Goal: Task Accomplishment & Management: Use online tool/utility

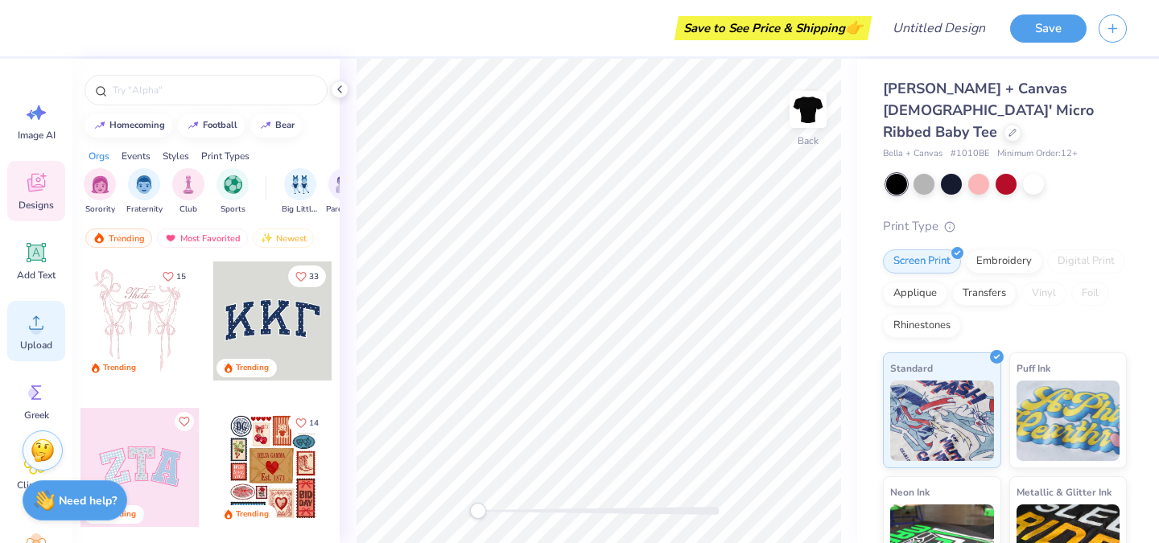
click at [41, 326] on icon at bounding box center [36, 323] width 24 height 24
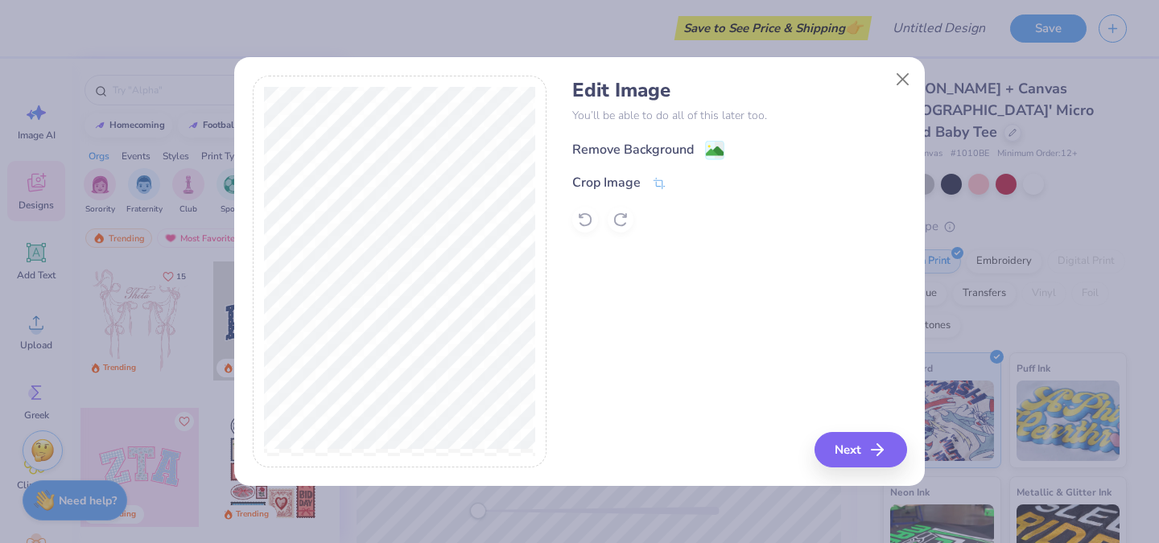
click at [670, 149] on div "Remove Background" at bounding box center [633, 149] width 122 height 19
click at [868, 456] on button "Next" at bounding box center [863, 449] width 93 height 35
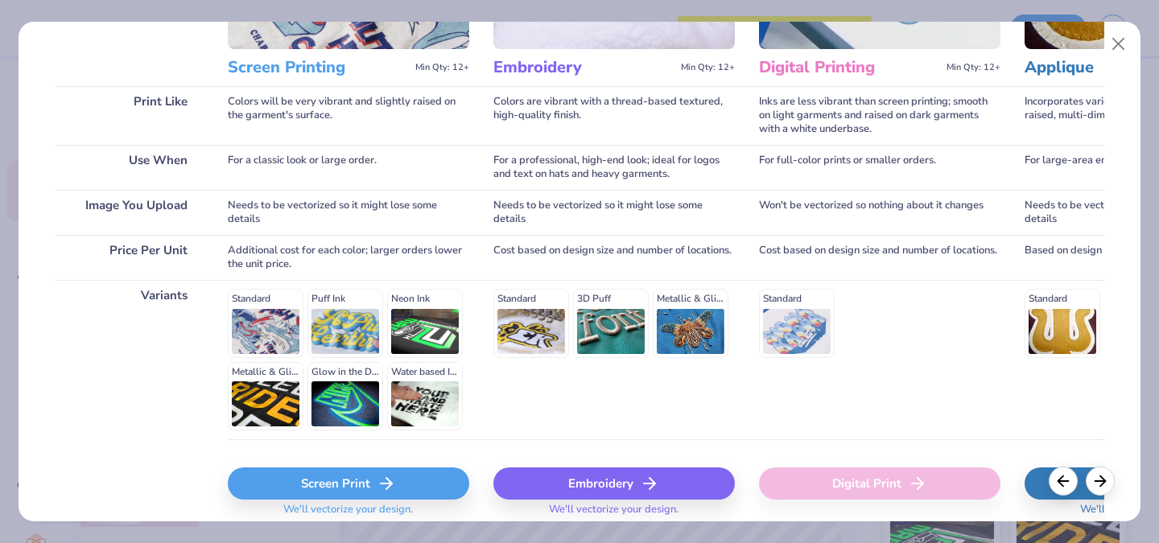
scroll to position [203, 0]
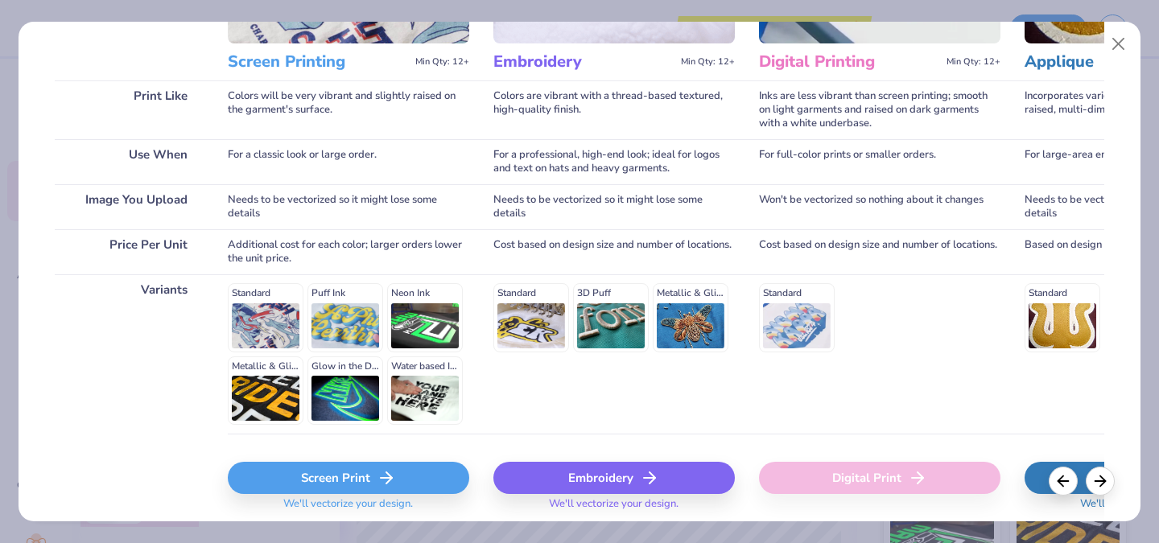
click at [310, 468] on div "Screen Print" at bounding box center [348, 478] width 241 height 32
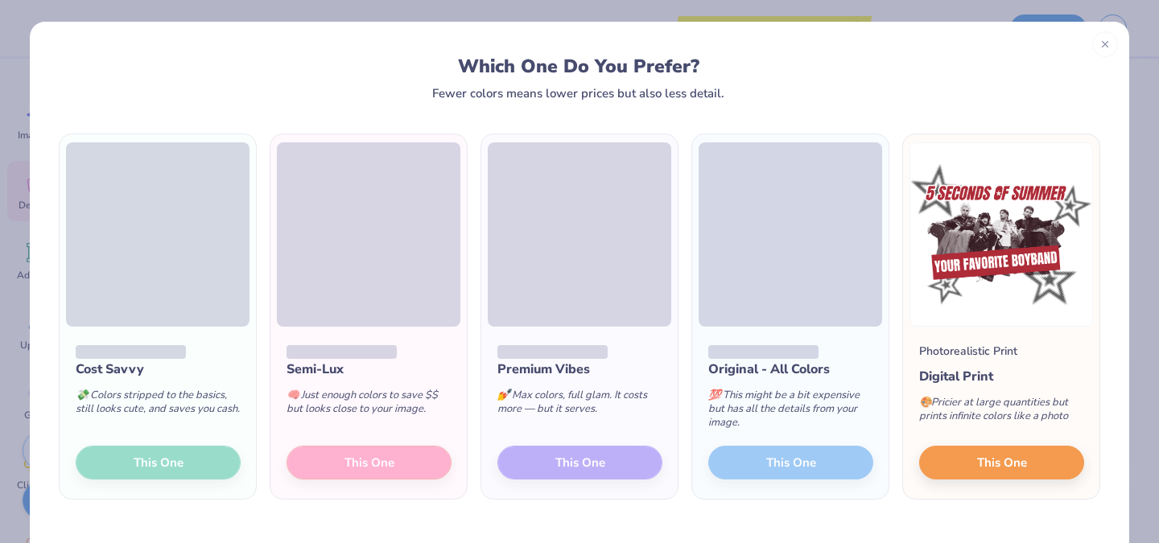
scroll to position [41, 0]
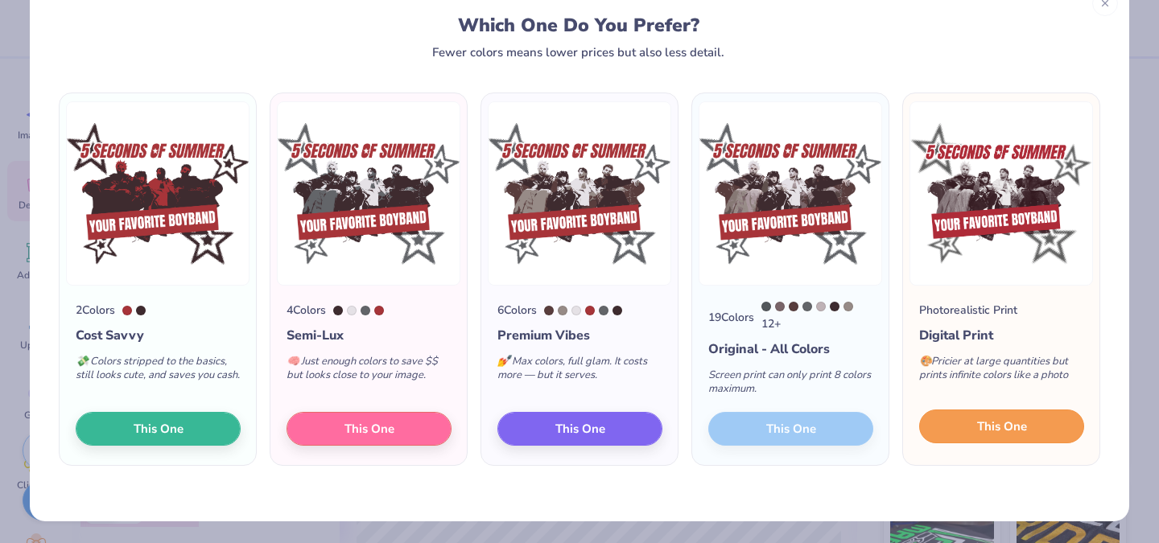
click at [991, 424] on span "This One" at bounding box center [1002, 427] width 50 height 19
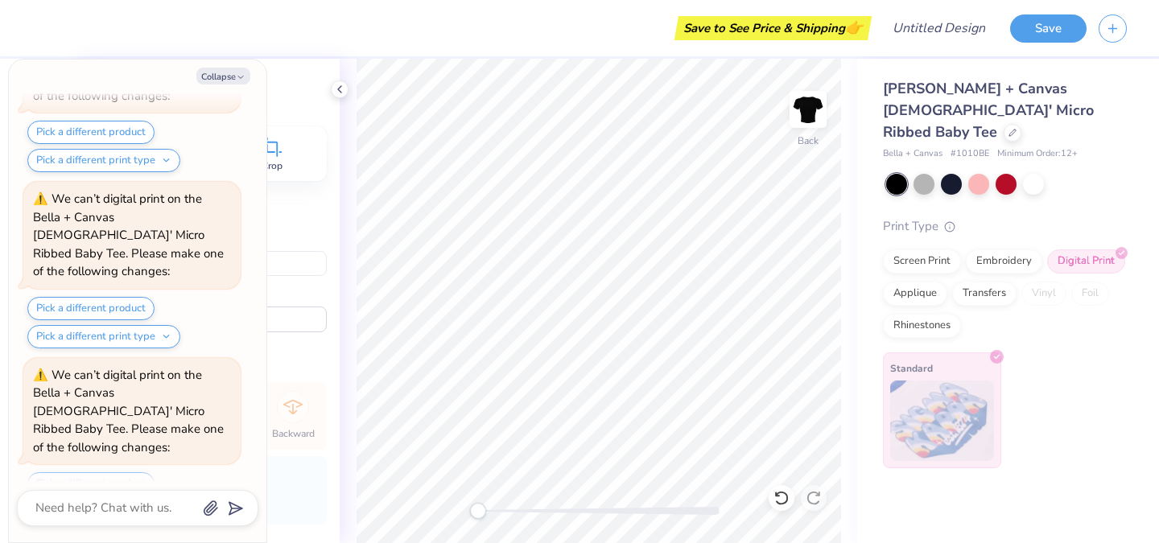
scroll to position [301, 0]
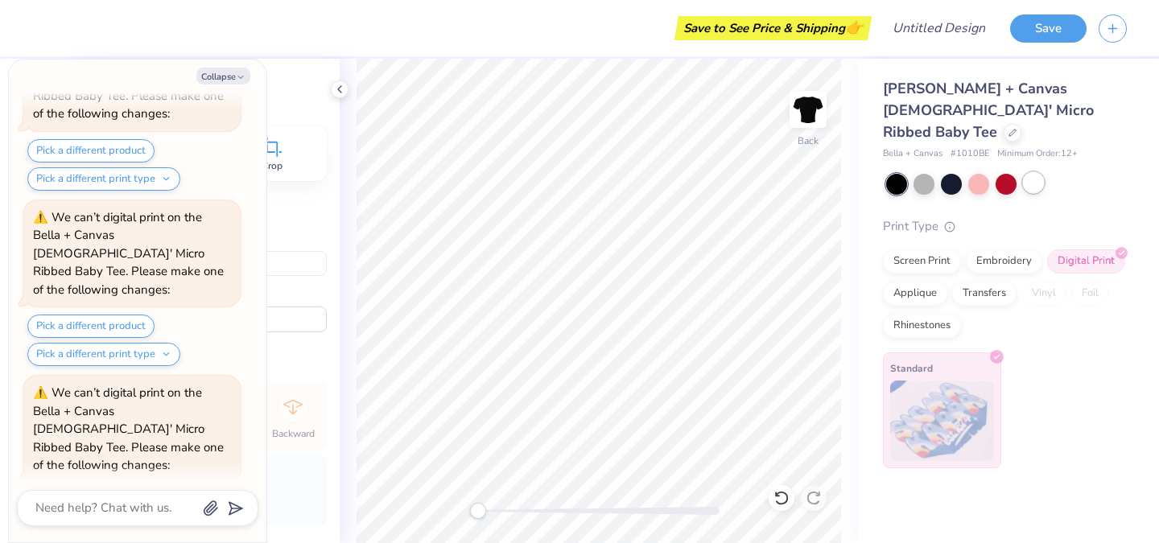
click at [1030, 172] on div at bounding box center [1033, 182] width 21 height 21
type textarea "x"
type input "1.71"
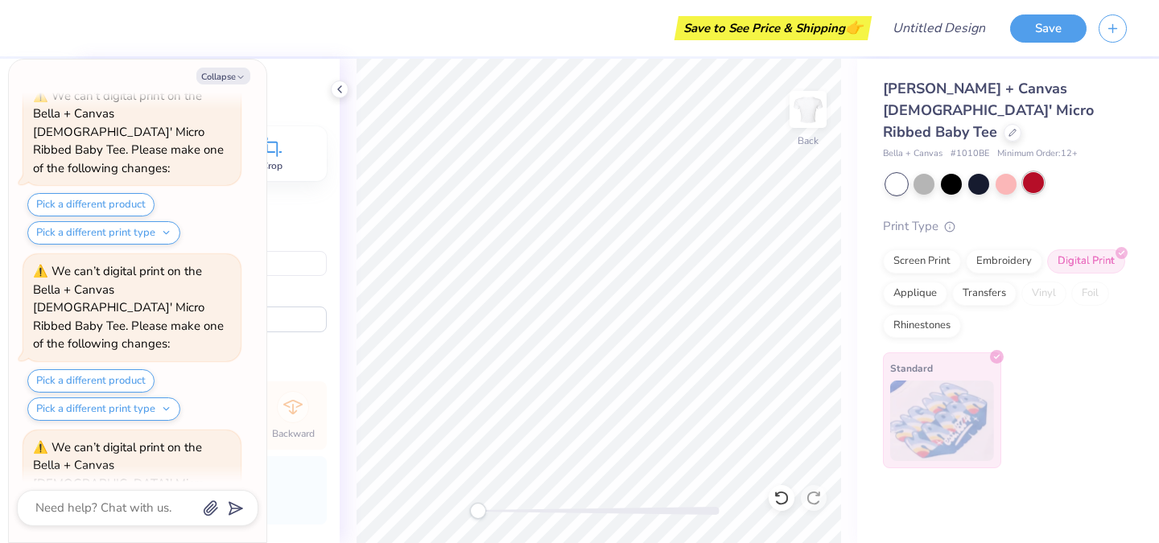
click at [1030, 172] on div at bounding box center [1033, 182] width 21 height 21
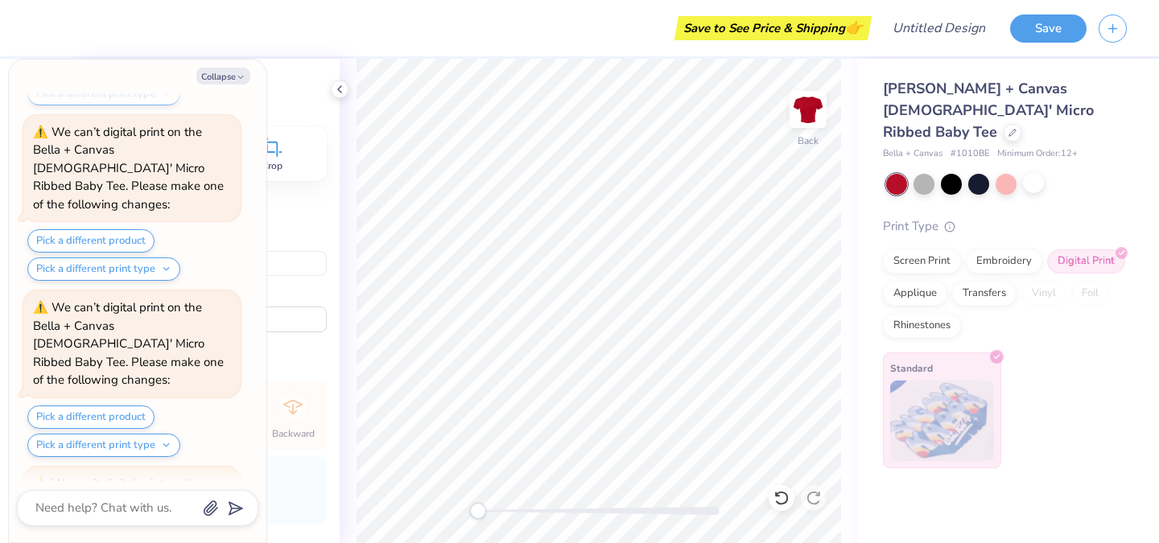
scroll to position [1247, 0]
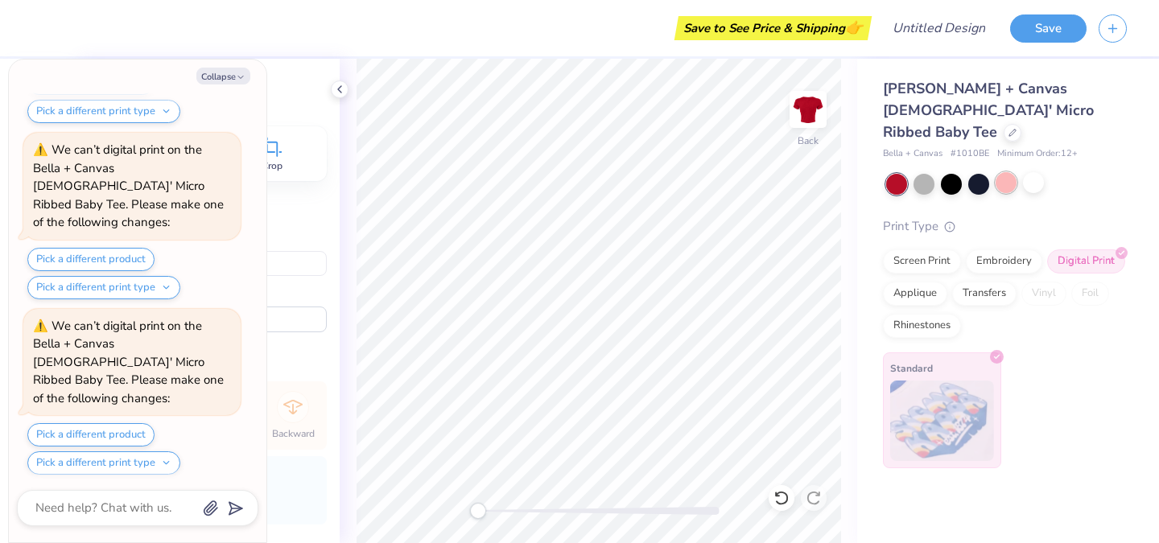
click at [997, 172] on div at bounding box center [1005, 182] width 21 height 21
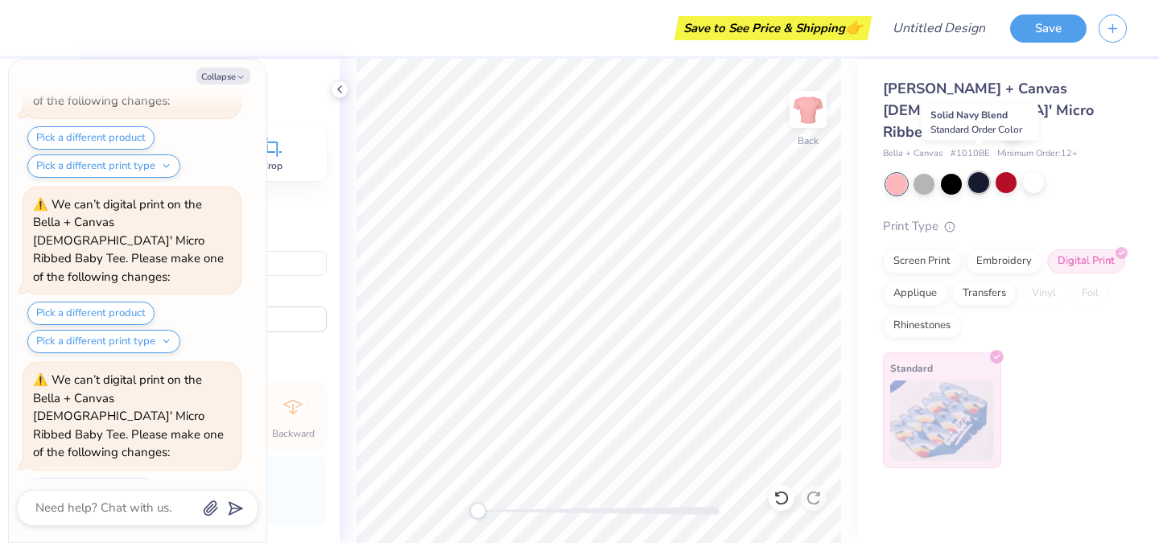
click at [978, 172] on div at bounding box center [978, 182] width 21 height 21
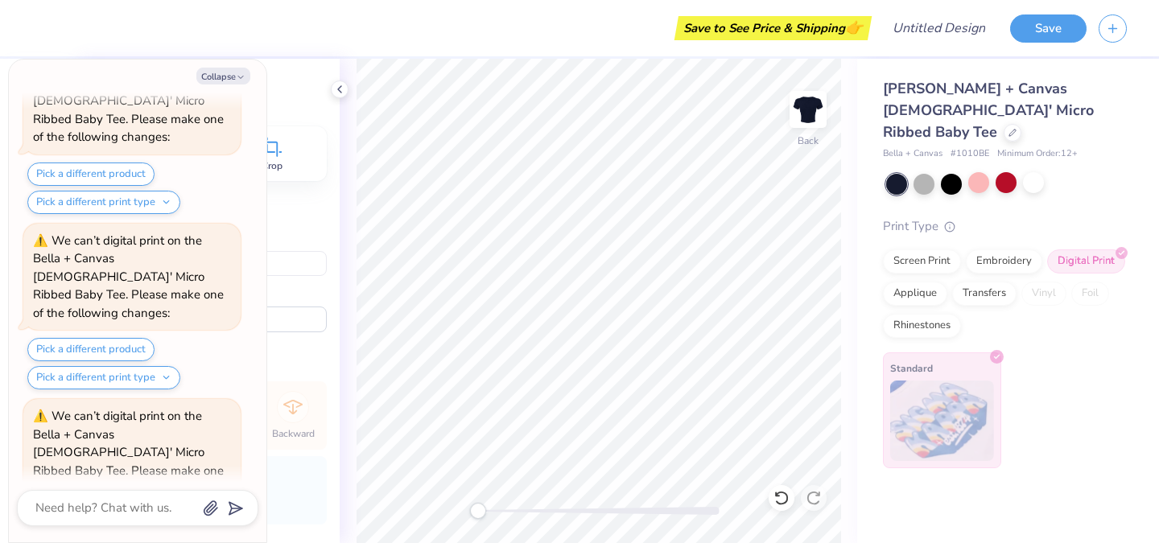
scroll to position [2194, 0]
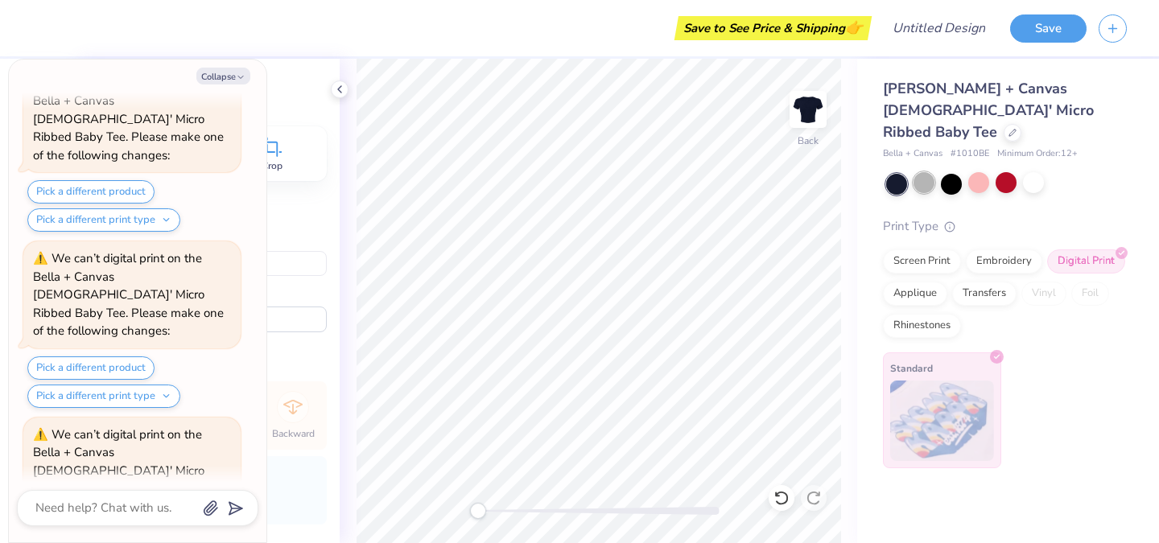
click at [923, 172] on div at bounding box center [923, 182] width 21 height 21
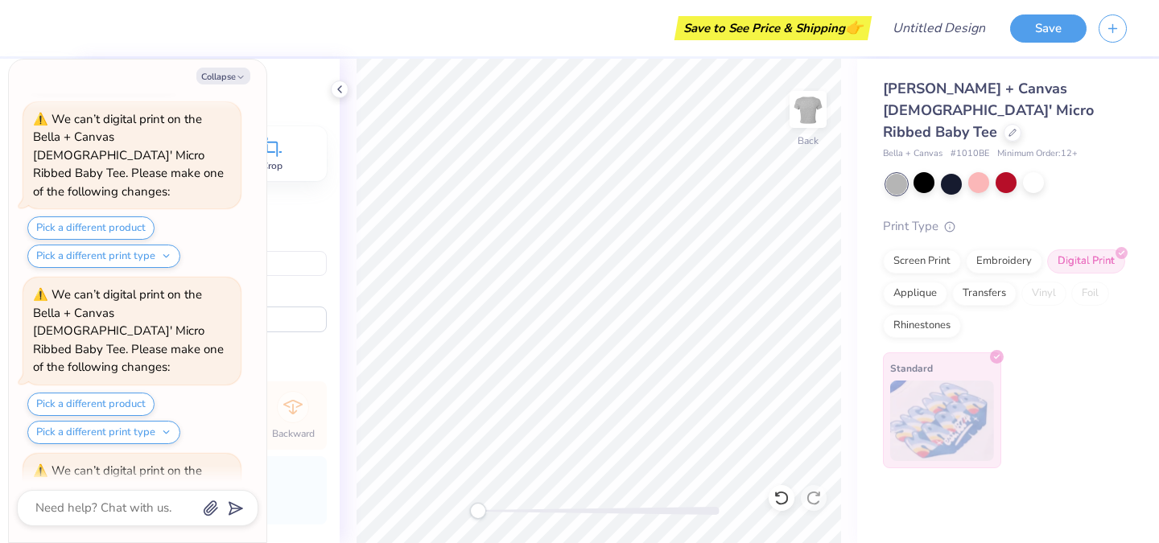
scroll to position [2667, 0]
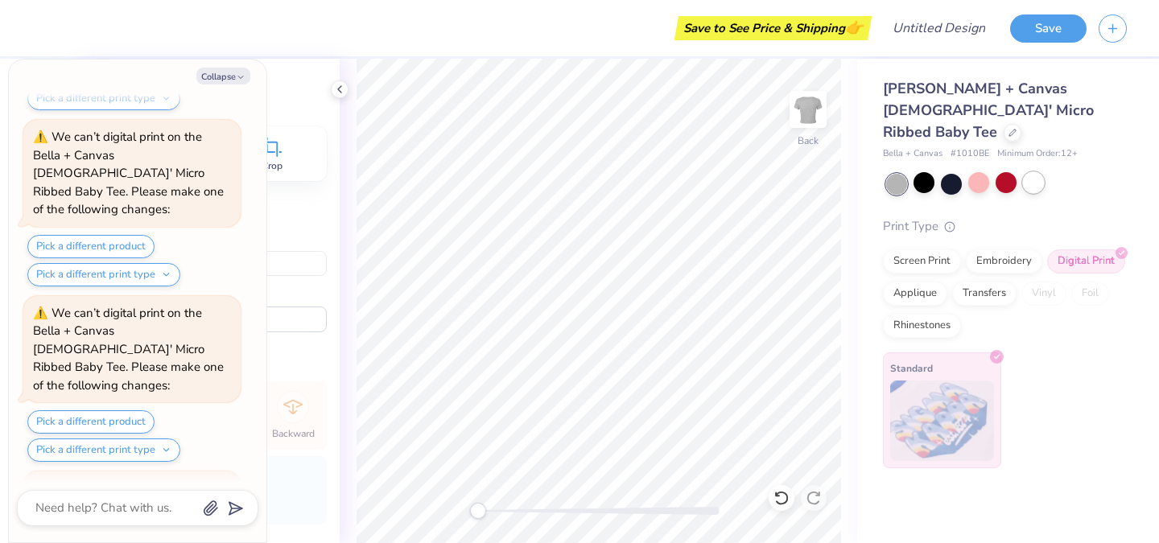
click at [1036, 172] on div at bounding box center [1033, 182] width 21 height 21
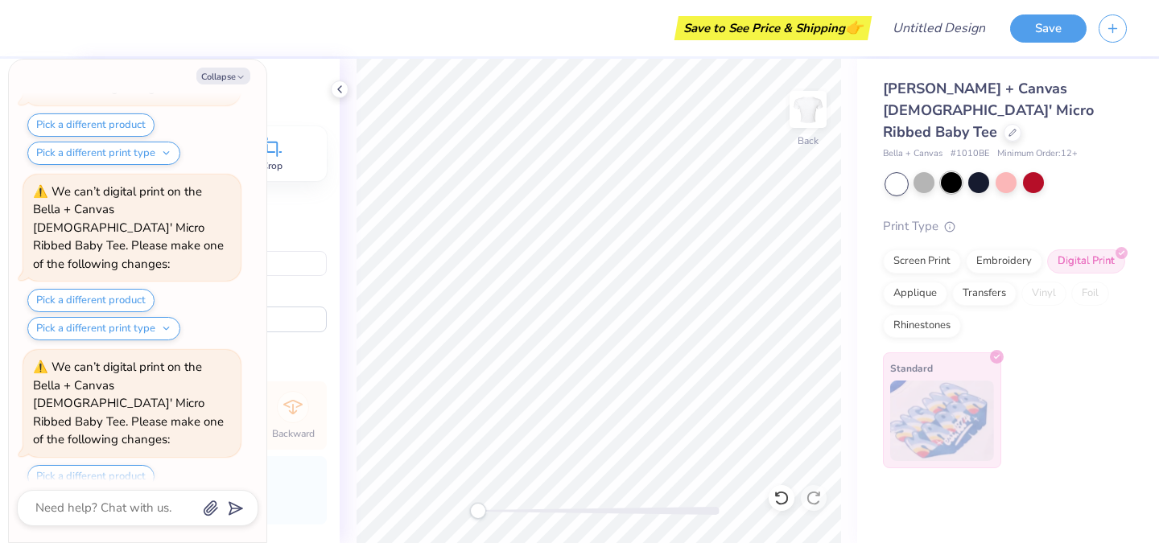
click at [955, 172] on div at bounding box center [951, 182] width 21 height 21
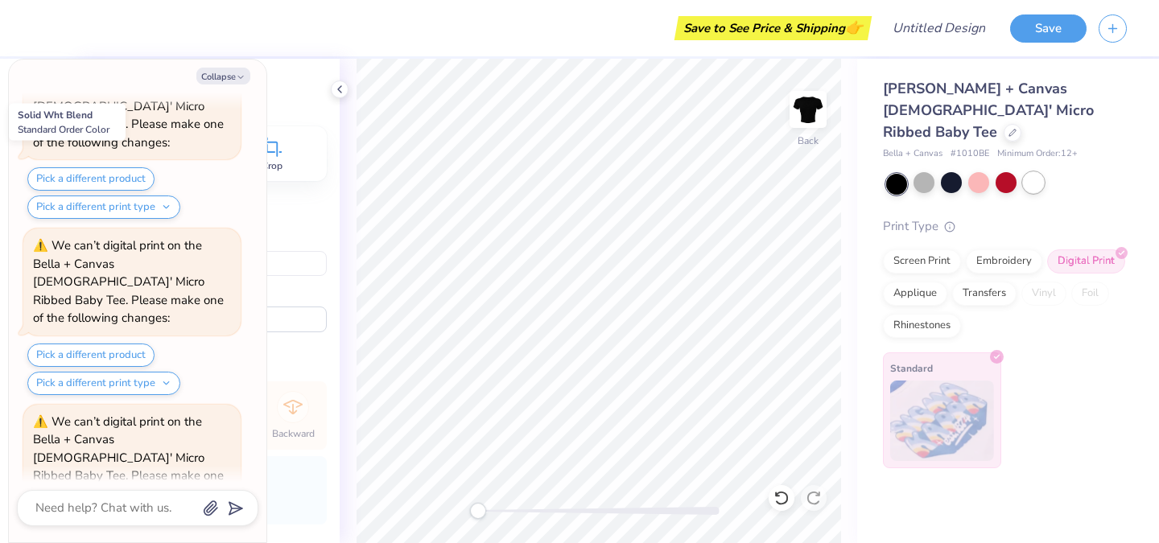
click at [1032, 172] on div at bounding box center [1033, 182] width 21 height 21
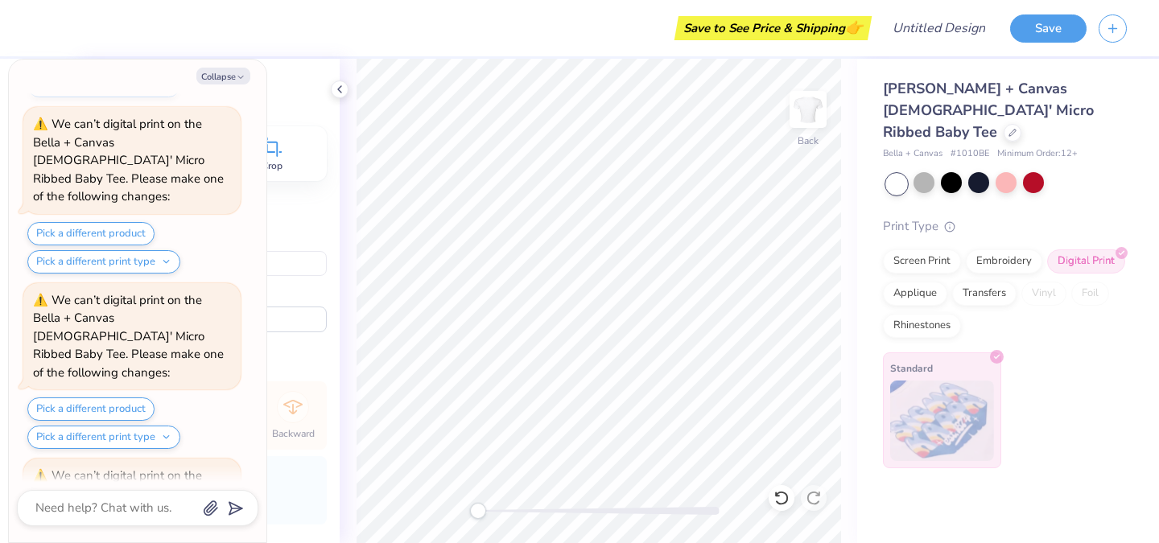
scroll to position [4086, 0]
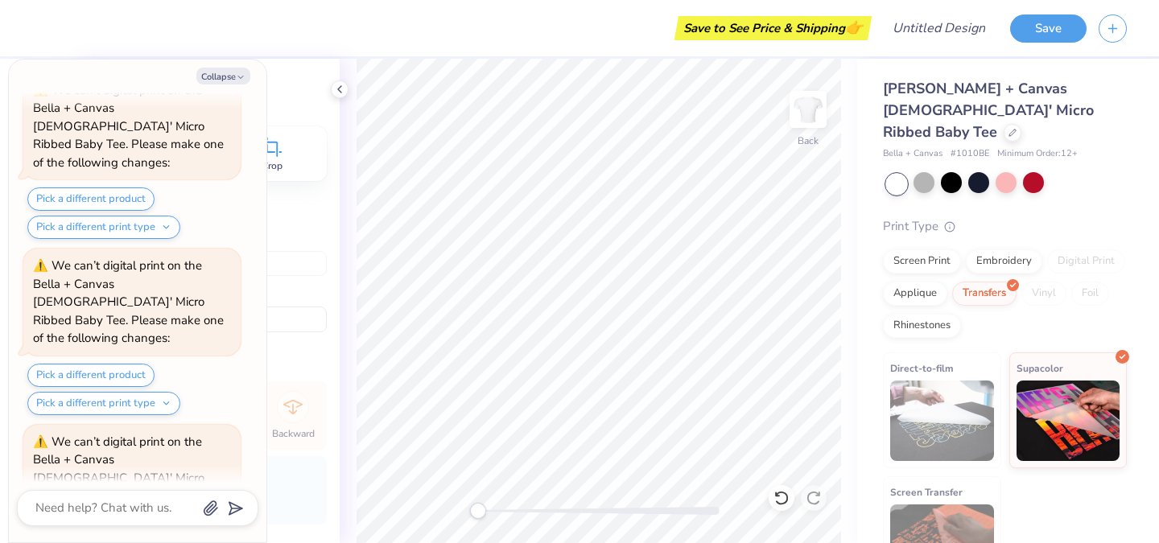
scroll to position [4109, 0]
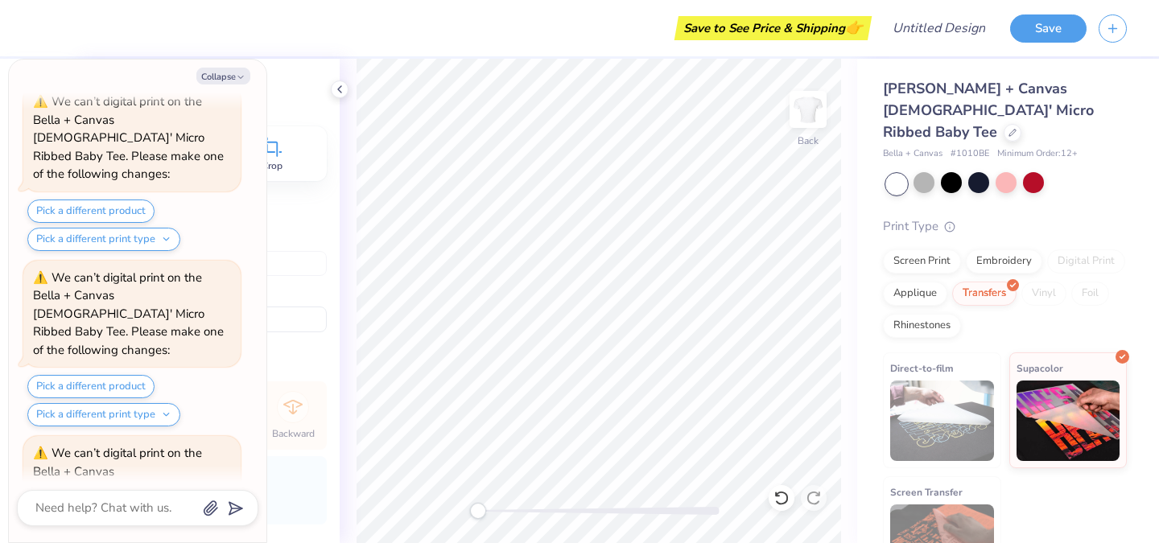
click at [225, 65] on div "Collapse How can we help you? We can’t digital print on the Bella + Canvas [DEM…" at bounding box center [138, 301] width 258 height 483
click at [226, 76] on button "Collapse" at bounding box center [223, 76] width 54 height 17
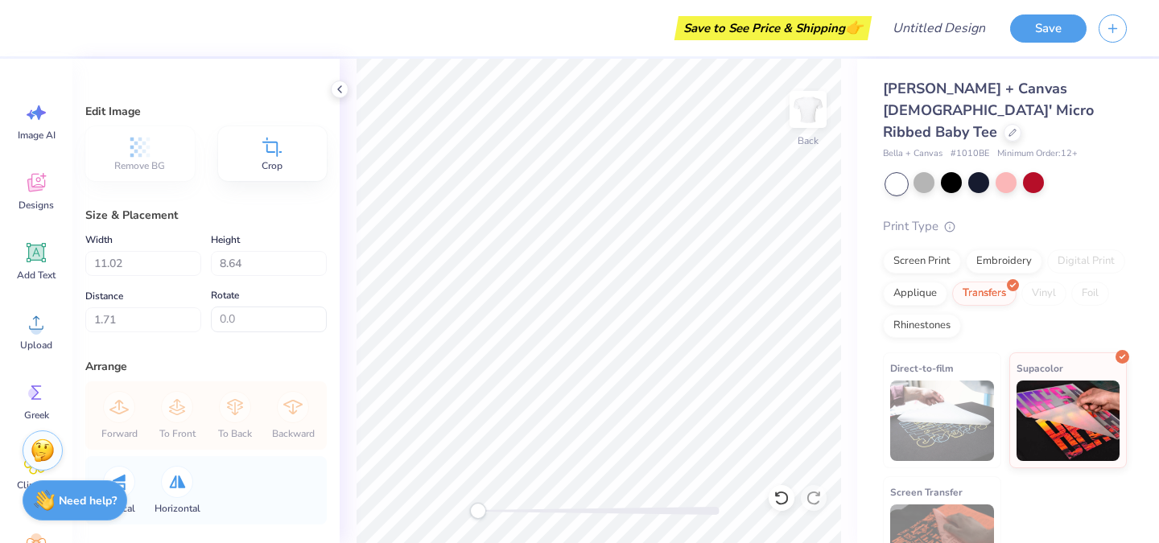
scroll to position [27, 0]
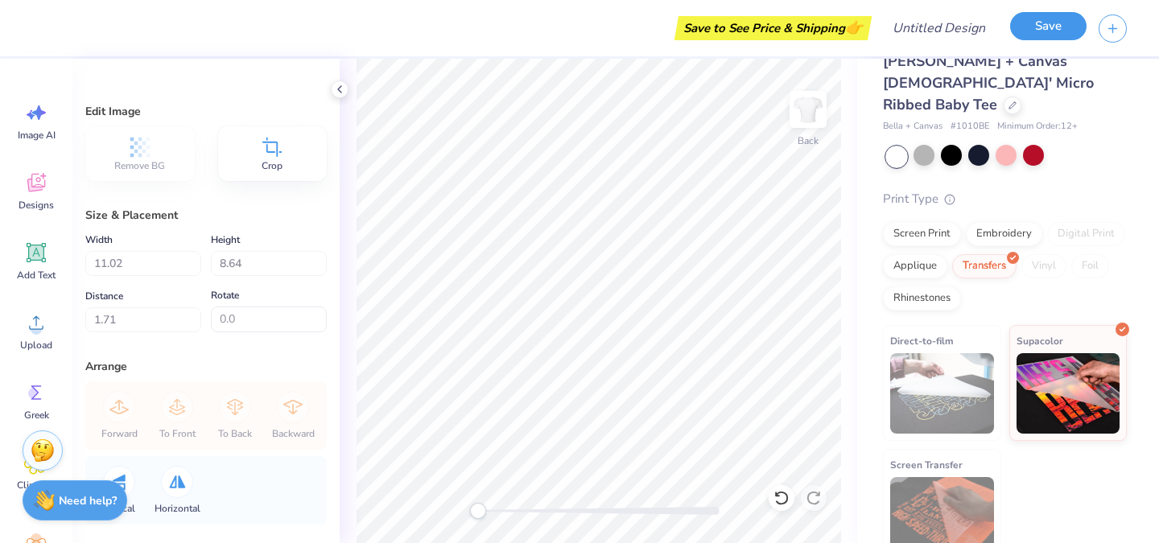
click at [1032, 35] on button "Save" at bounding box center [1048, 26] width 76 height 28
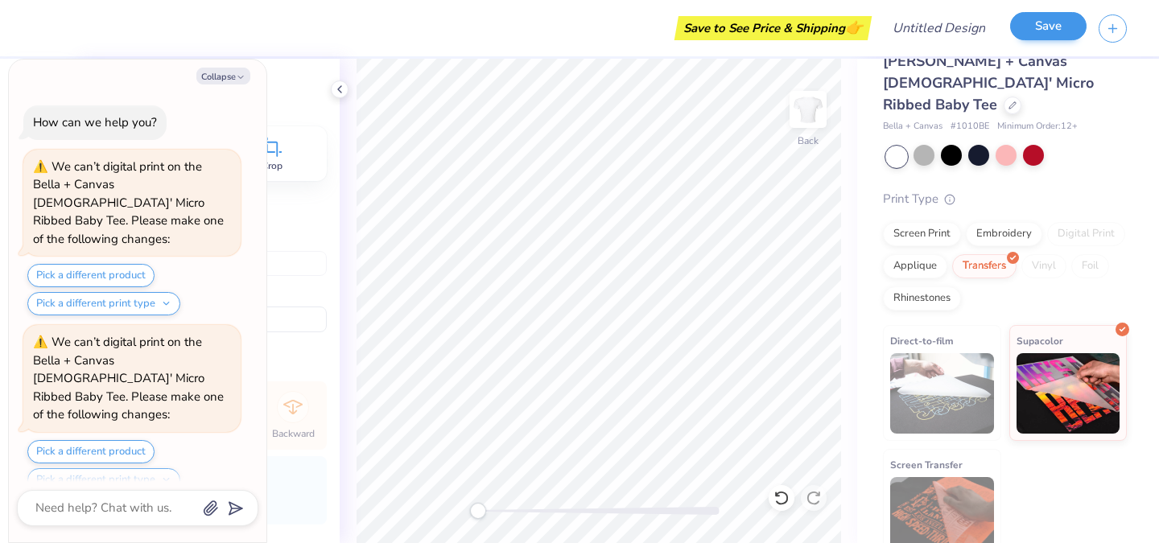
scroll to position [4153, 0]
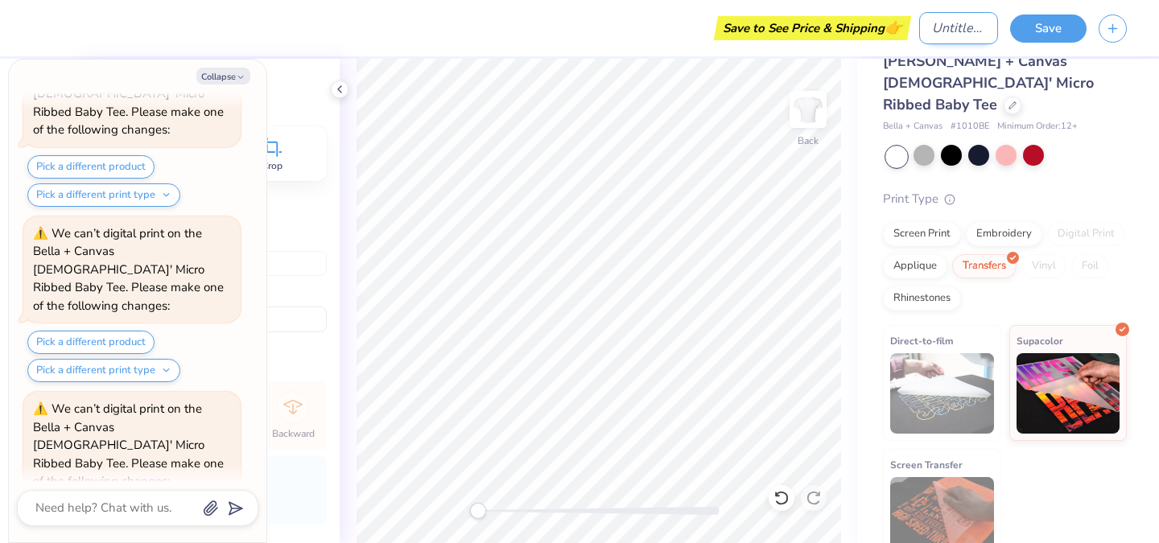
type textarea "x"
click at [919, 27] on input "Design Title" at bounding box center [958, 28] width 79 height 32
type input "c"
type textarea "x"
type input "co"
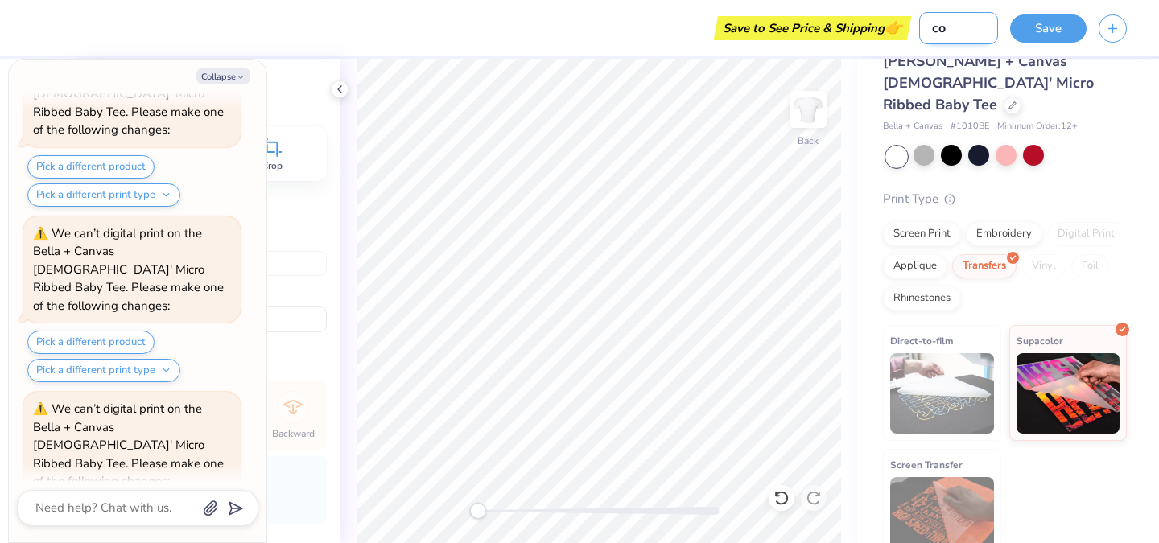
type textarea "x"
type input "con"
type textarea "x"
type input "conc"
type textarea "x"
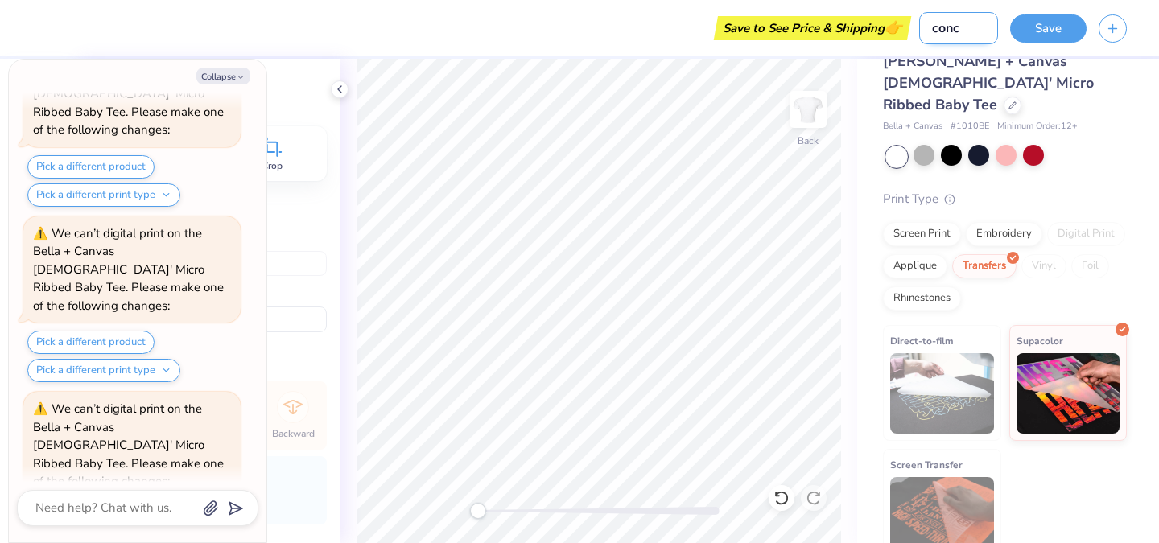
type input "conce"
type textarea "x"
type input "concer"
type textarea "x"
type input "concert"
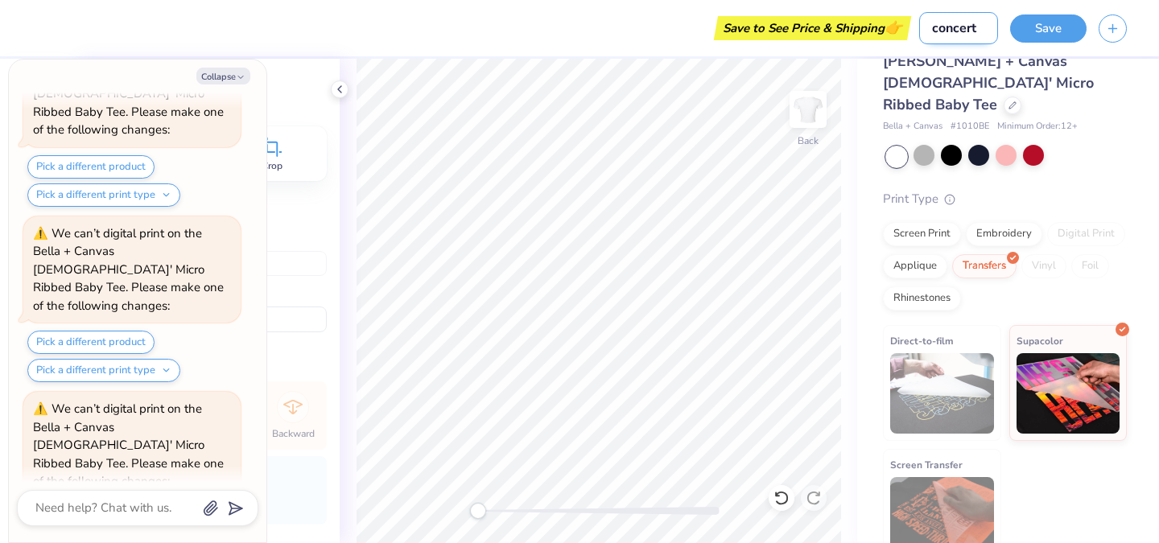
type textarea "x"
type input "concert"
type textarea "x"
type input "concert t"
type textarea "x"
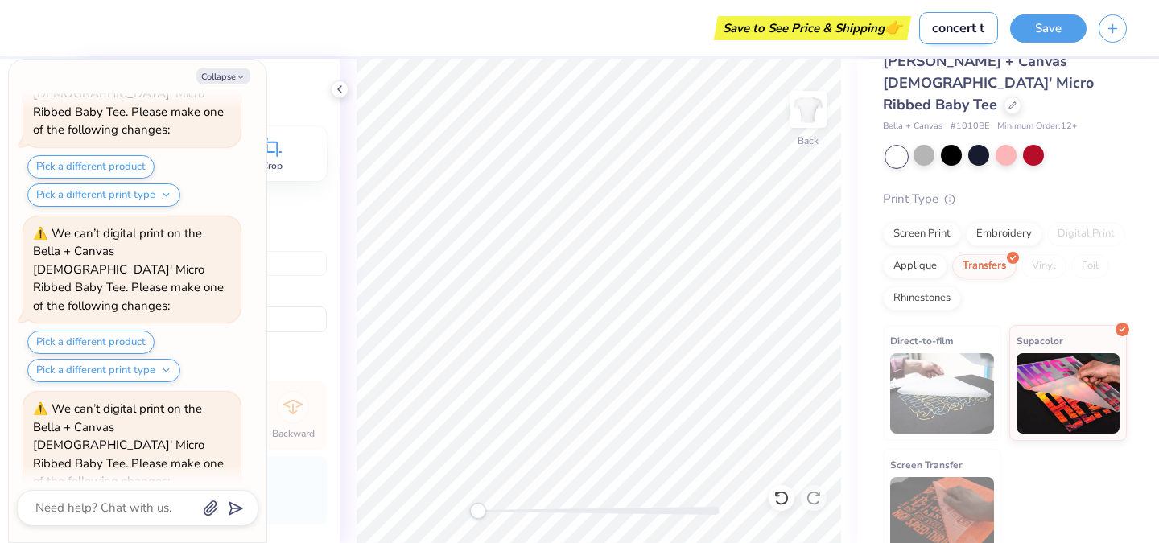
type input "concert te"
type textarea "x"
type input "concert tee"
type textarea "x"
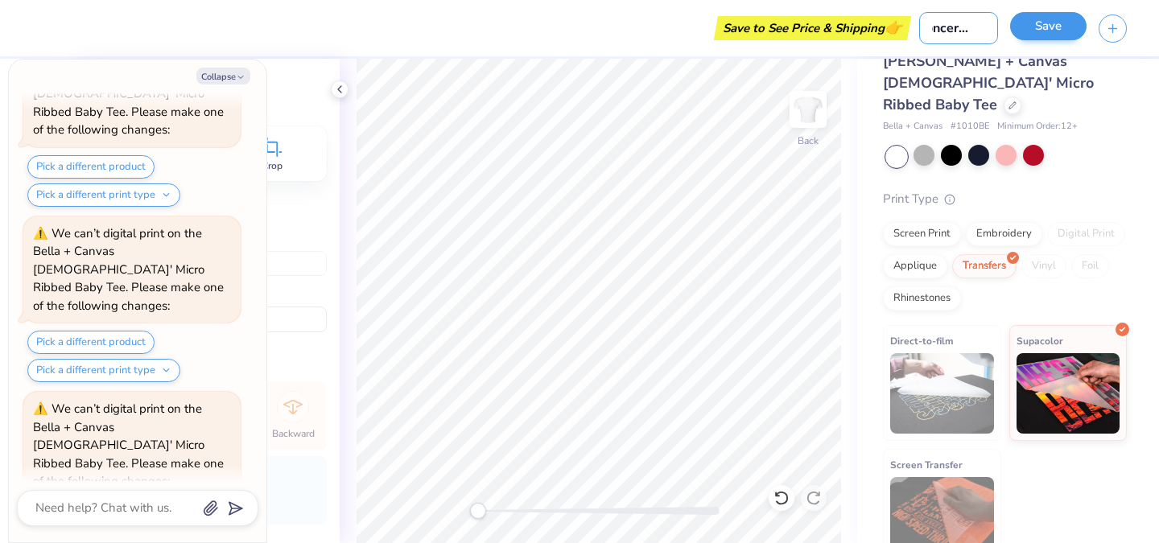
type input "concert tee"
click at [1032, 21] on button "Save" at bounding box center [1048, 26] width 76 height 28
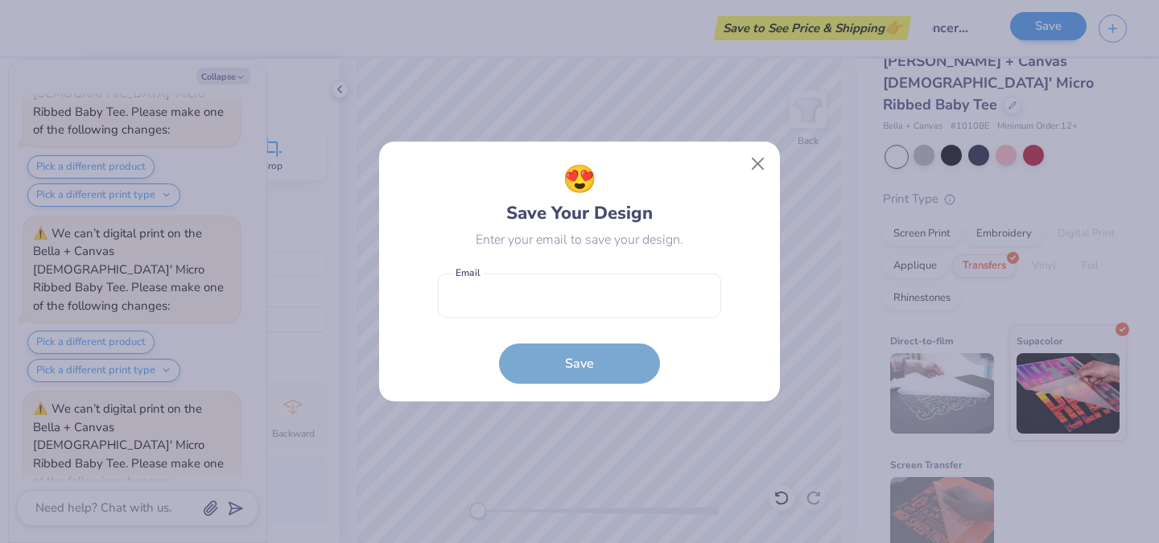
scroll to position [0, 0]
